Goal: Navigation & Orientation: Understand site structure

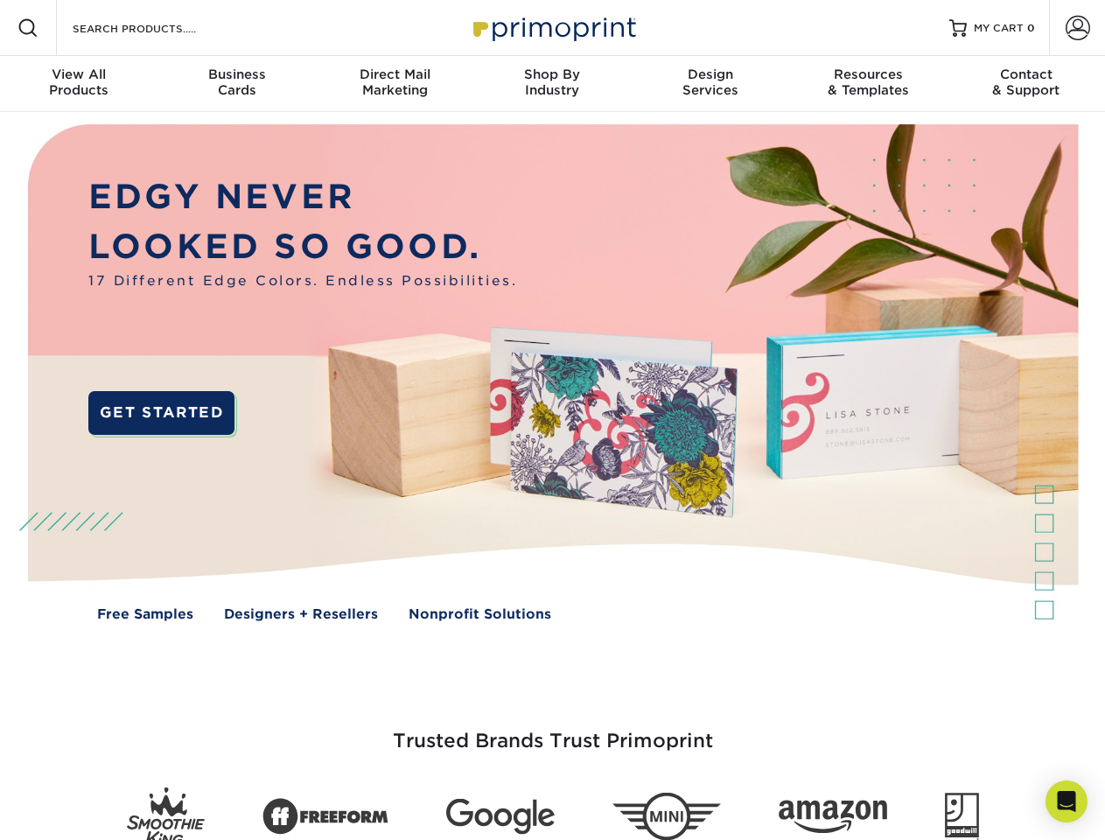
click at [552, 420] on img at bounding box center [552, 385] width 1094 height 547
click at [28, 28] on span at bounding box center [27, 27] width 21 height 21
click at [1077, 28] on span at bounding box center [1078, 28] width 24 height 24
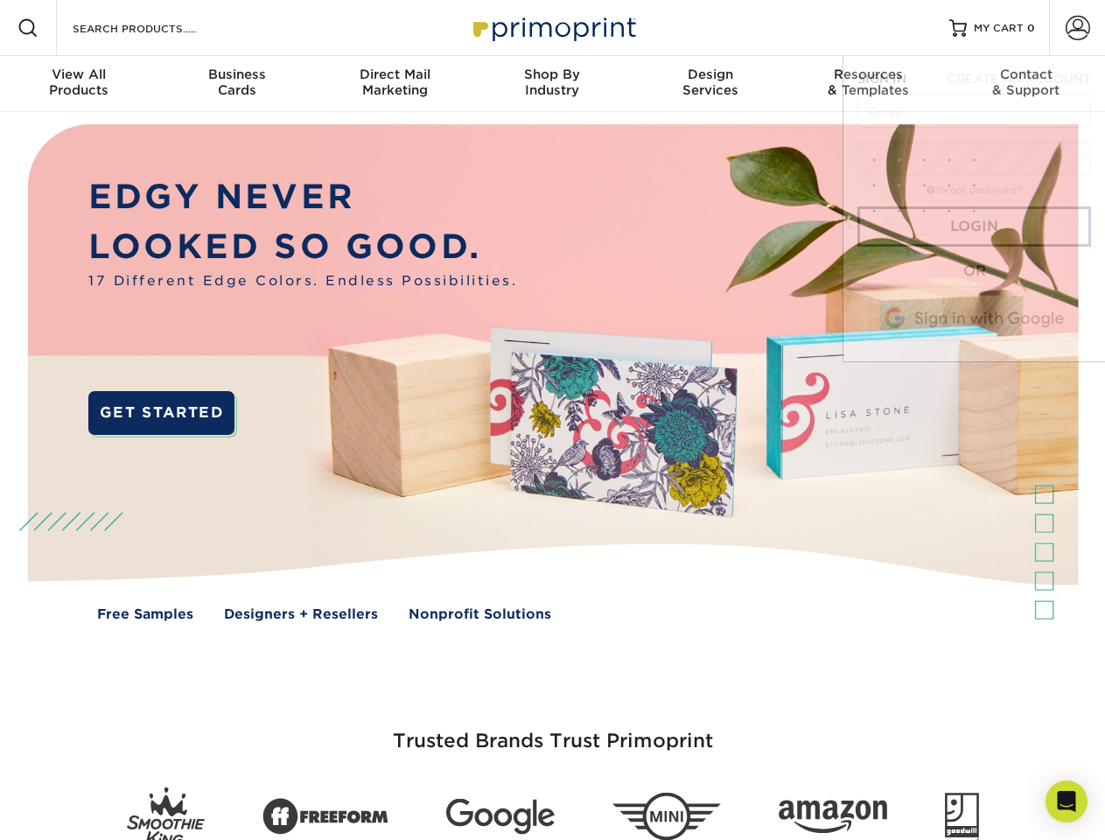
click at [79, 84] on div "View All Products" at bounding box center [78, 81] width 157 height 31
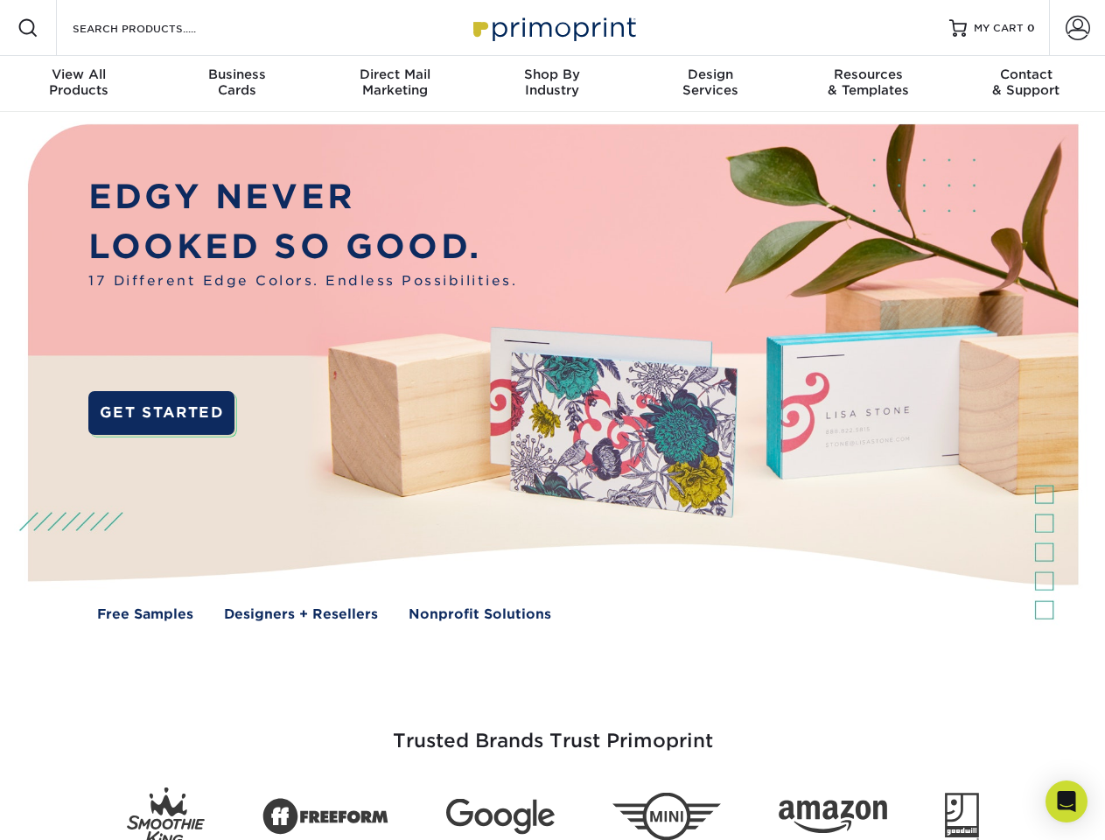
click at [236, 84] on div "Business Cards" at bounding box center [235, 81] width 157 height 31
click at [395, 84] on div "Direct Mail Marketing" at bounding box center [394, 81] width 157 height 31
click at [552, 84] on div "Shop By Industry" at bounding box center [551, 81] width 157 height 31
click at [710, 84] on div "Design Services" at bounding box center [710, 81] width 157 height 31
click at [868, 84] on div "Resources & Templates" at bounding box center [867, 81] width 157 height 31
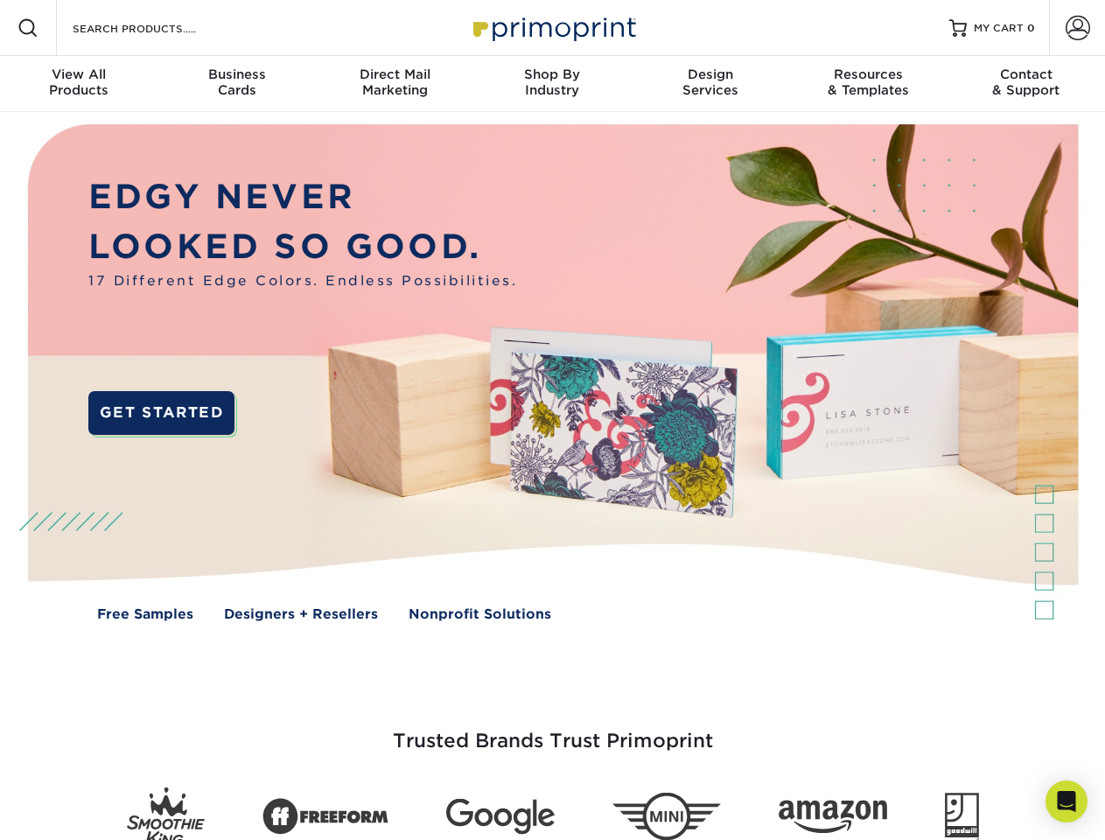
click at [1026, 84] on div "Contact & Support" at bounding box center [1026, 81] width 157 height 31
